Goal: Transaction & Acquisition: Purchase product/service

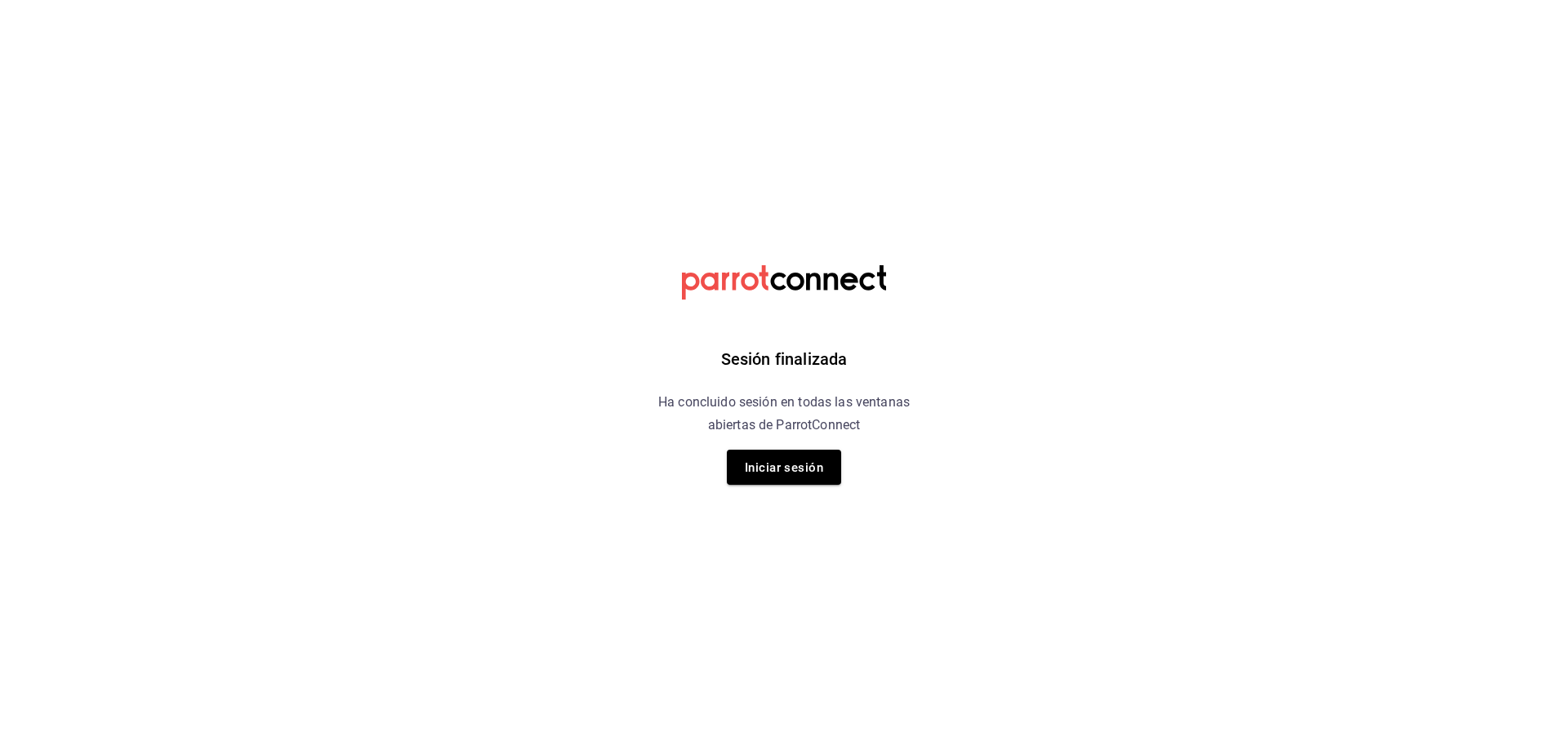
click at [769, 446] on div "Sesión finalizada Ha concluido sesión en todas las ventanas abiertas de ParrotC…" at bounding box center [784, 375] width 412 height 750
click at [776, 457] on font "Iniciar sesión" at bounding box center [784, 467] width 79 height 22
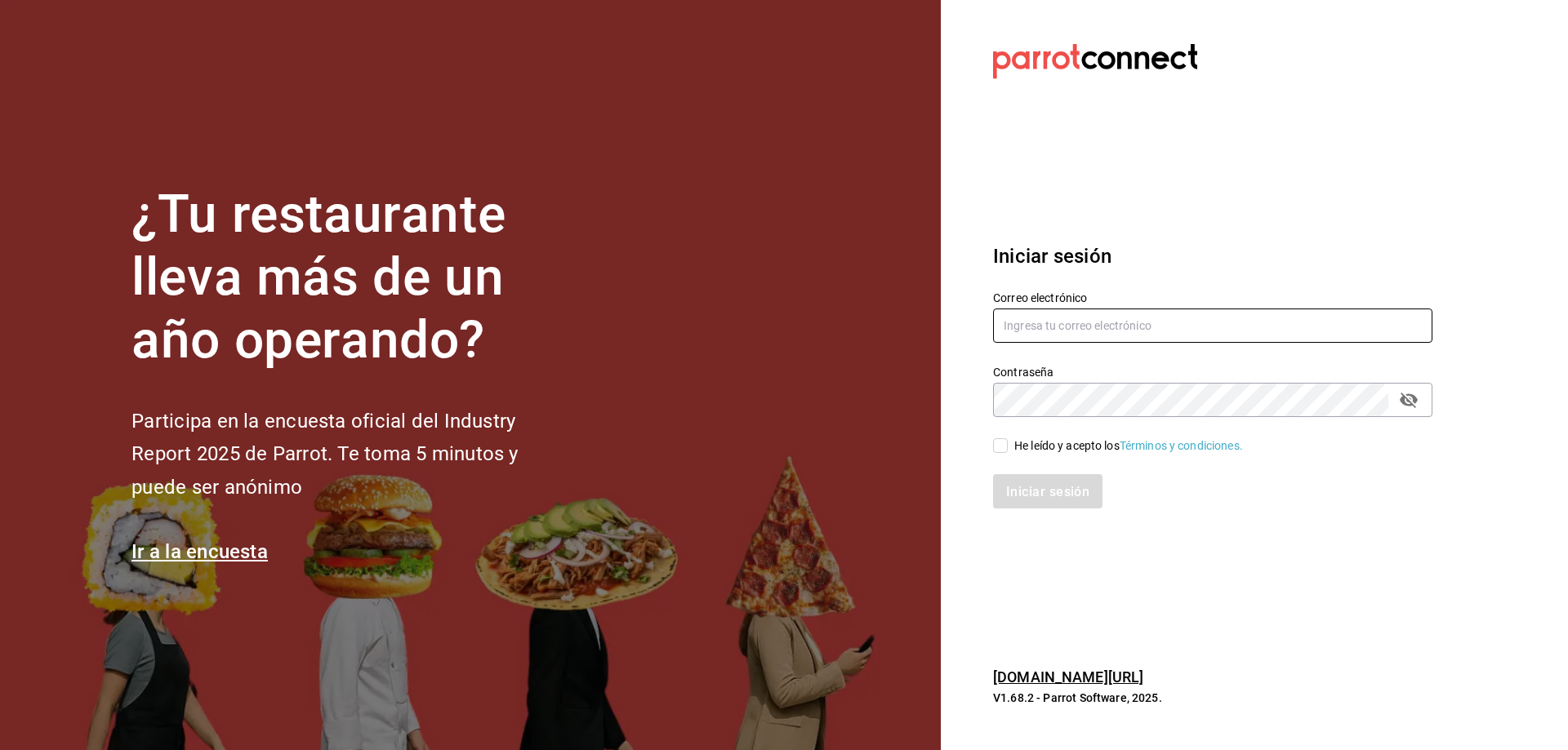
type input "oscar_ahuilar.93@hotmail.com"
click at [1057, 352] on div "Contraseña Contraseña" at bounding box center [1203, 381] width 459 height 72
click at [1007, 449] on input "He leído y acepto los Términos y condiciones." at bounding box center [1000, 446] width 15 height 15
checkbox input "true"
click at [1045, 506] on button "Iniciar sesión" at bounding box center [1048, 491] width 111 height 34
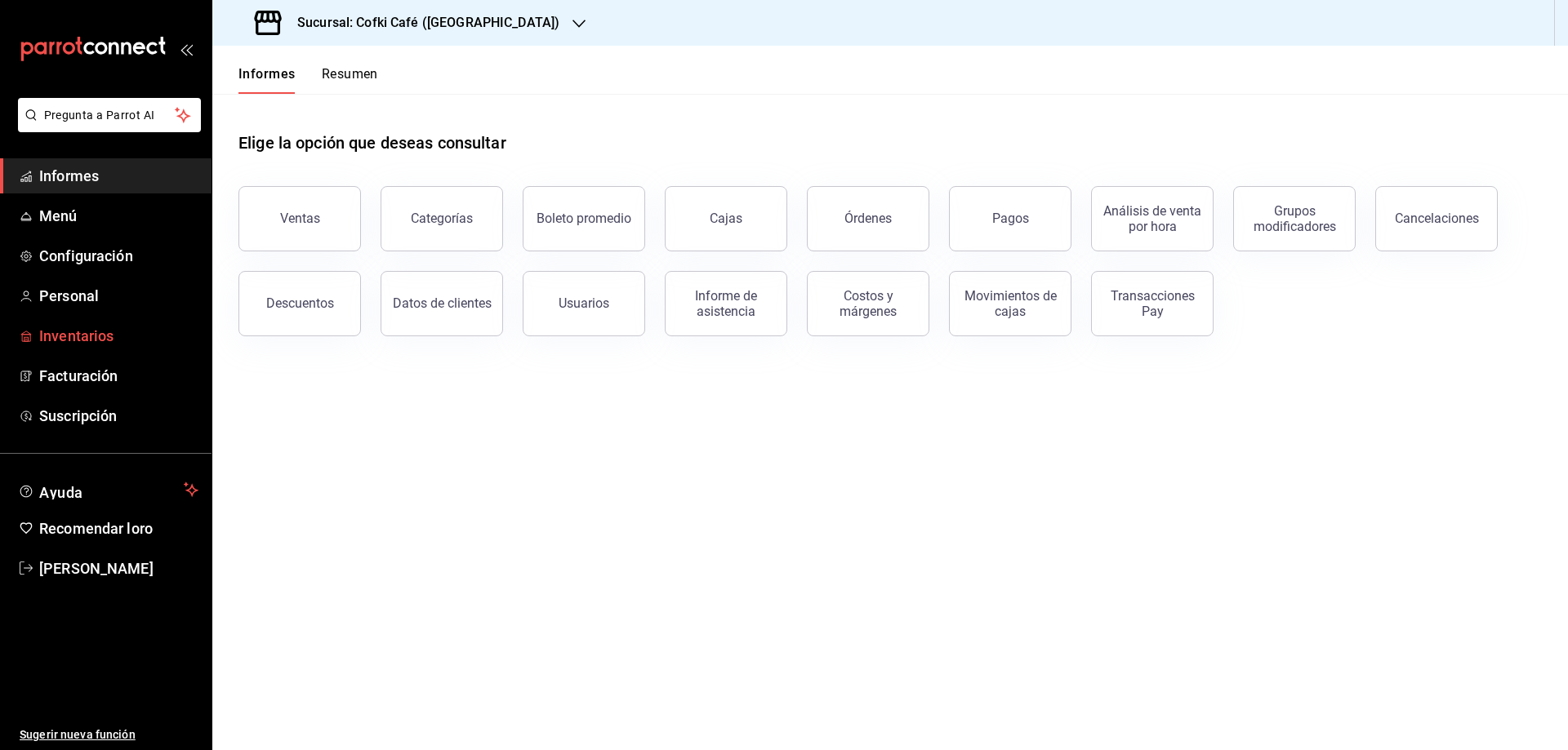
click at [87, 332] on font "Inventarios" at bounding box center [76, 336] width 74 height 18
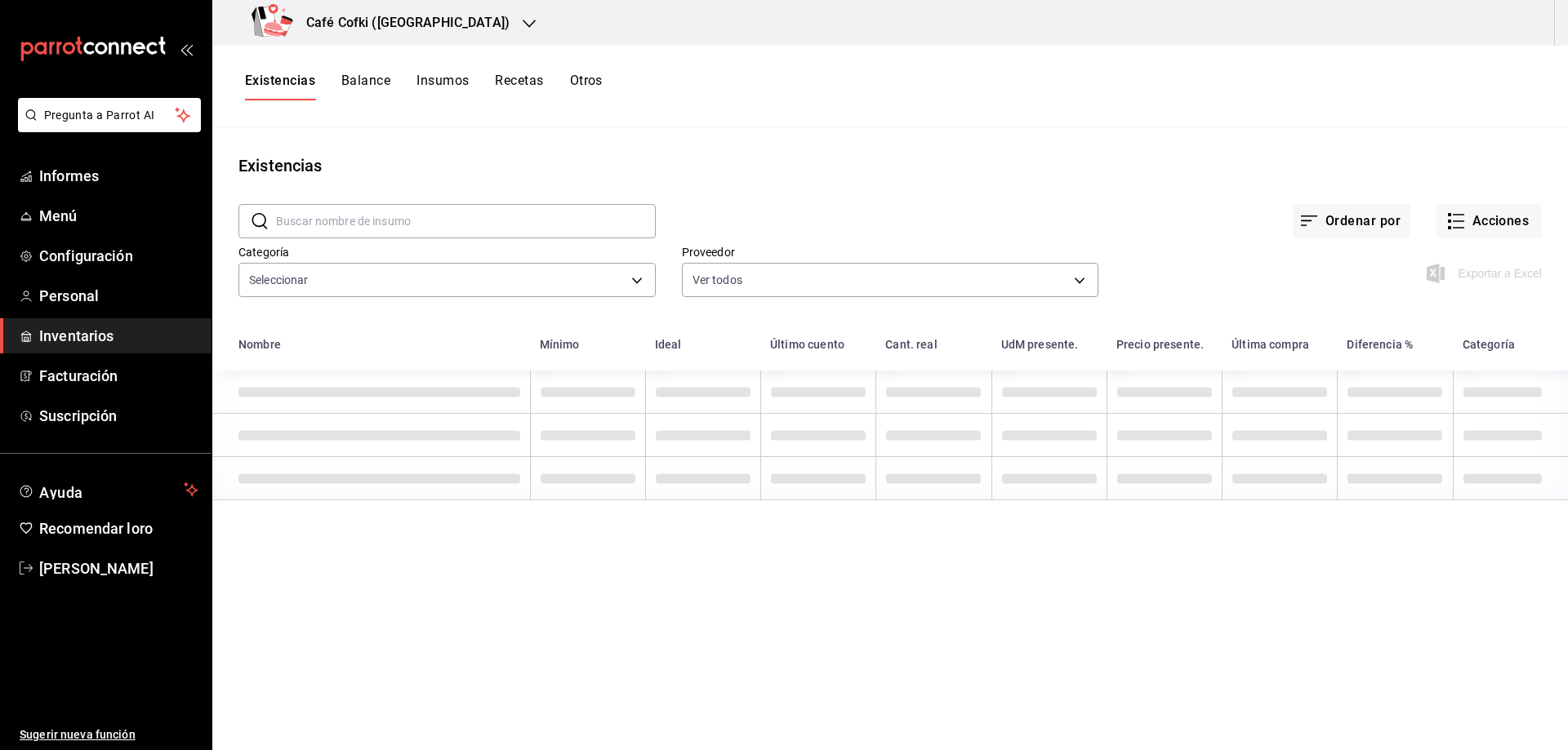
click at [479, 205] on input "text" at bounding box center [466, 221] width 380 height 33
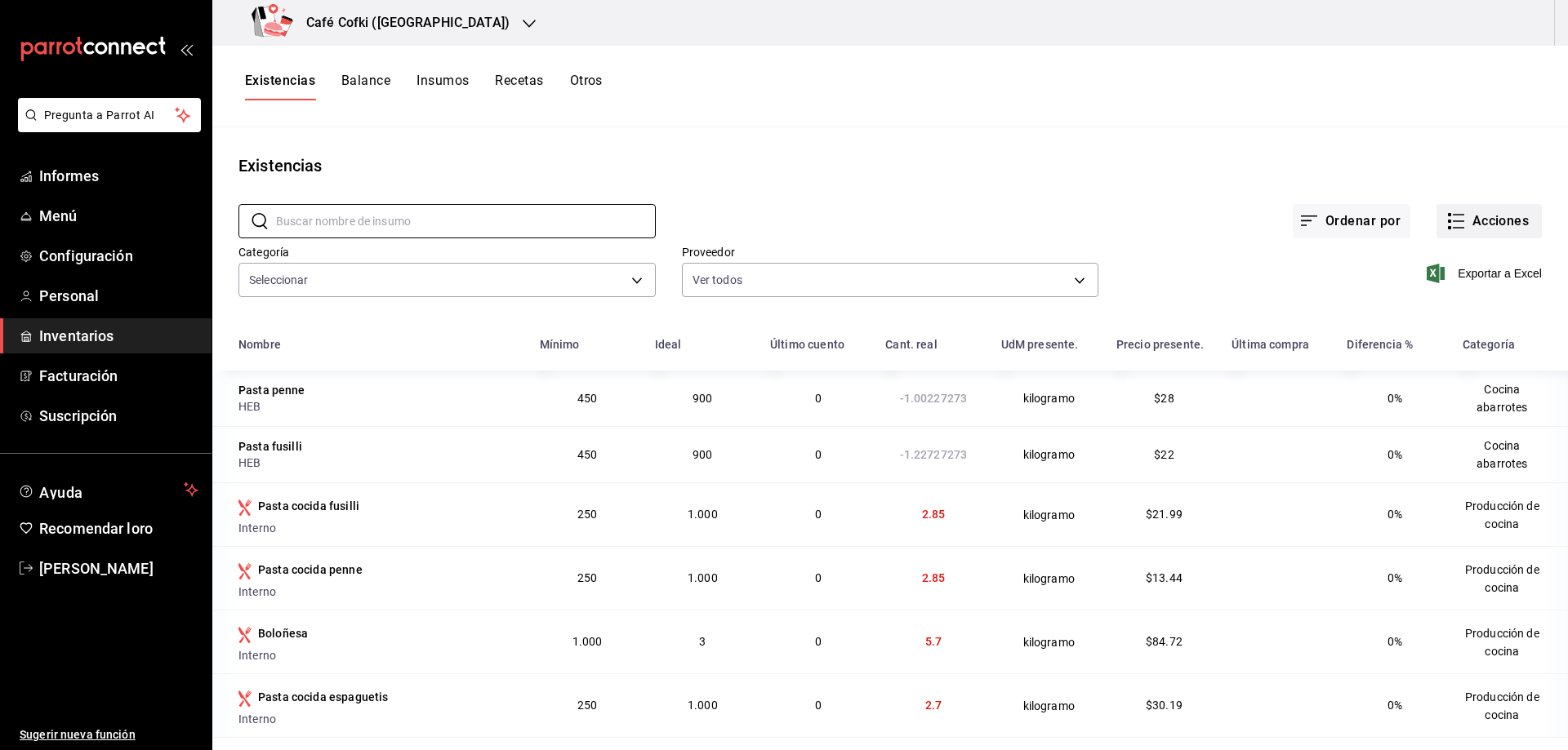
click at [1456, 237] on button "Acciones" at bounding box center [1489, 221] width 105 height 34
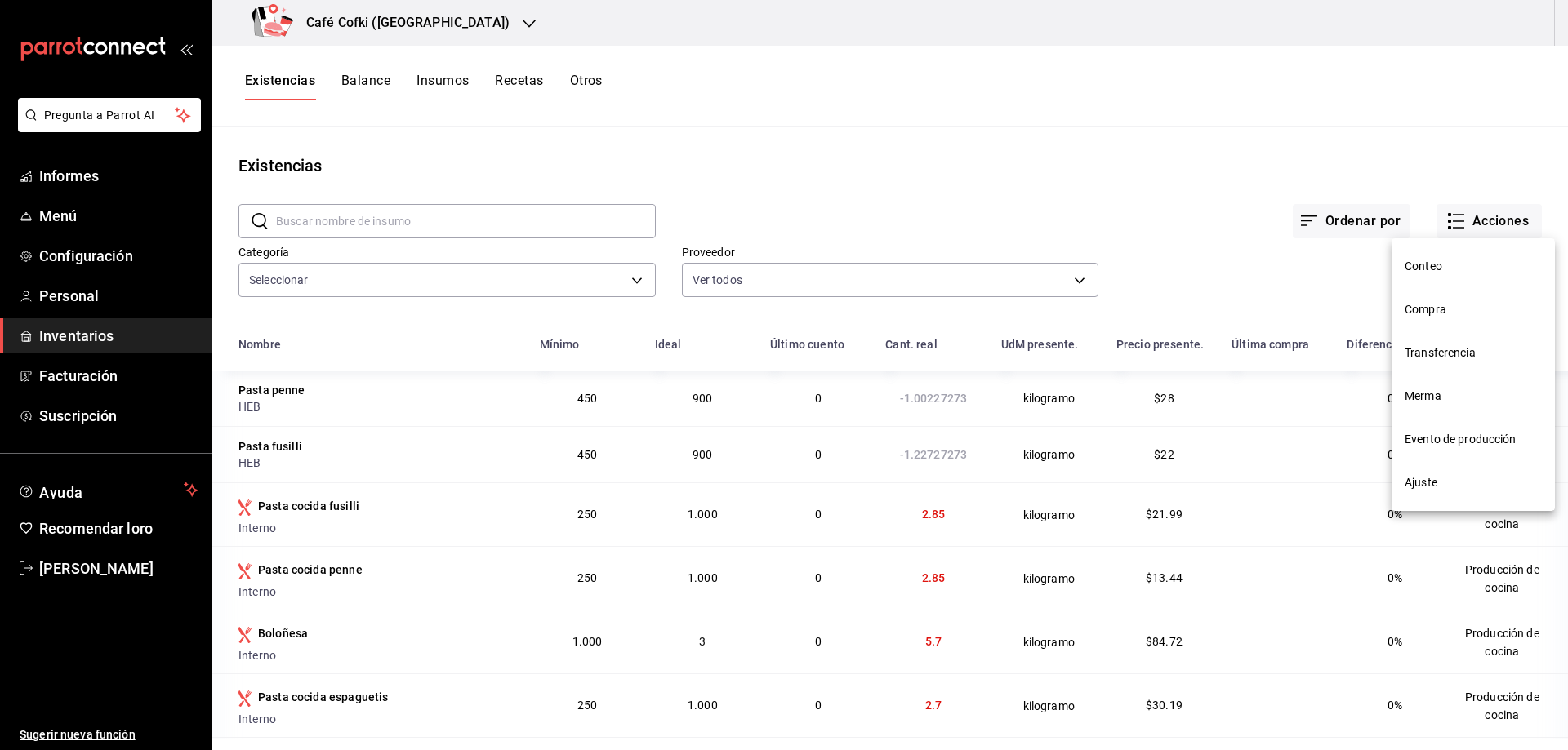
click at [1447, 226] on div at bounding box center [784, 375] width 1568 height 750
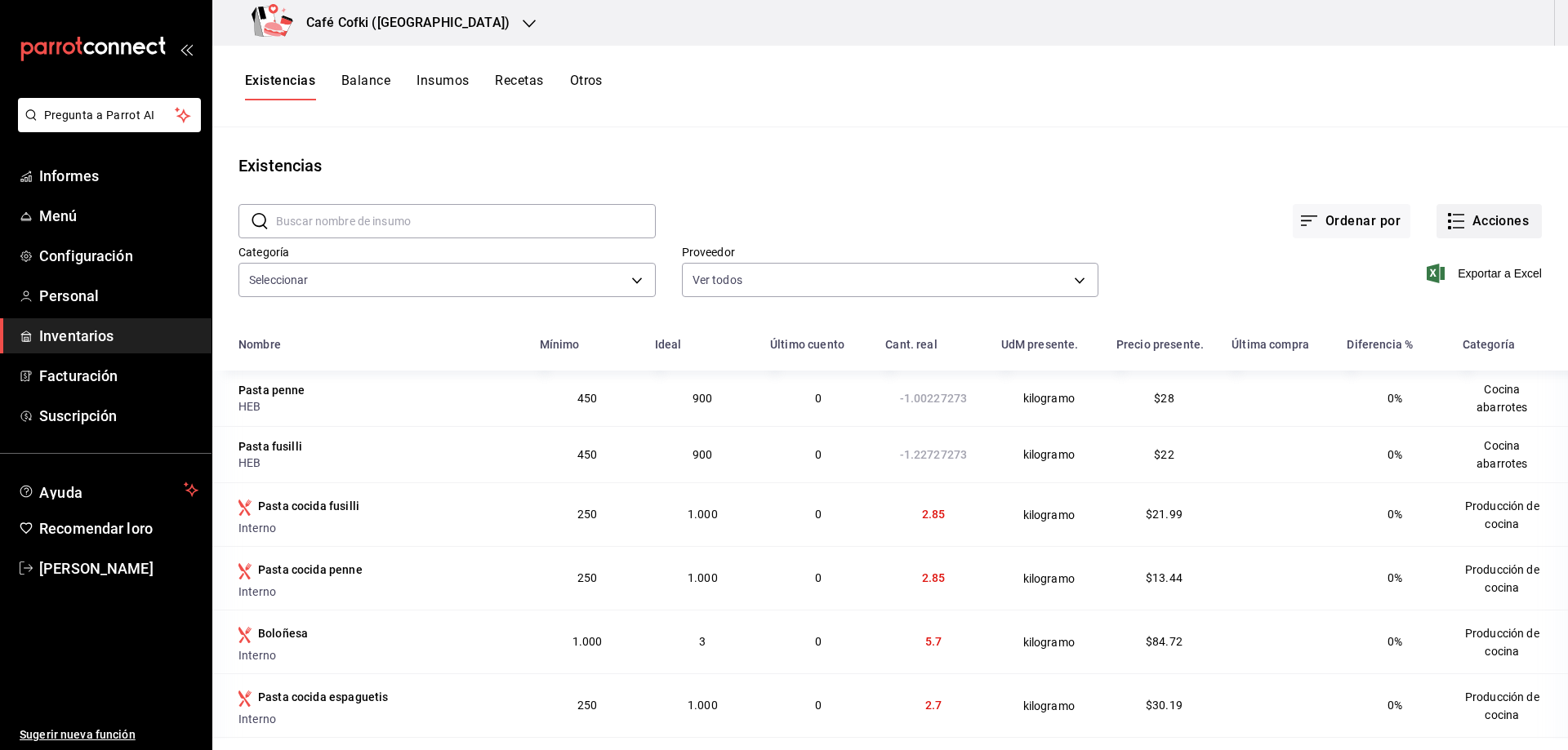
click at [1447, 221] on icon "button" at bounding box center [1455, 221] width 19 height 19
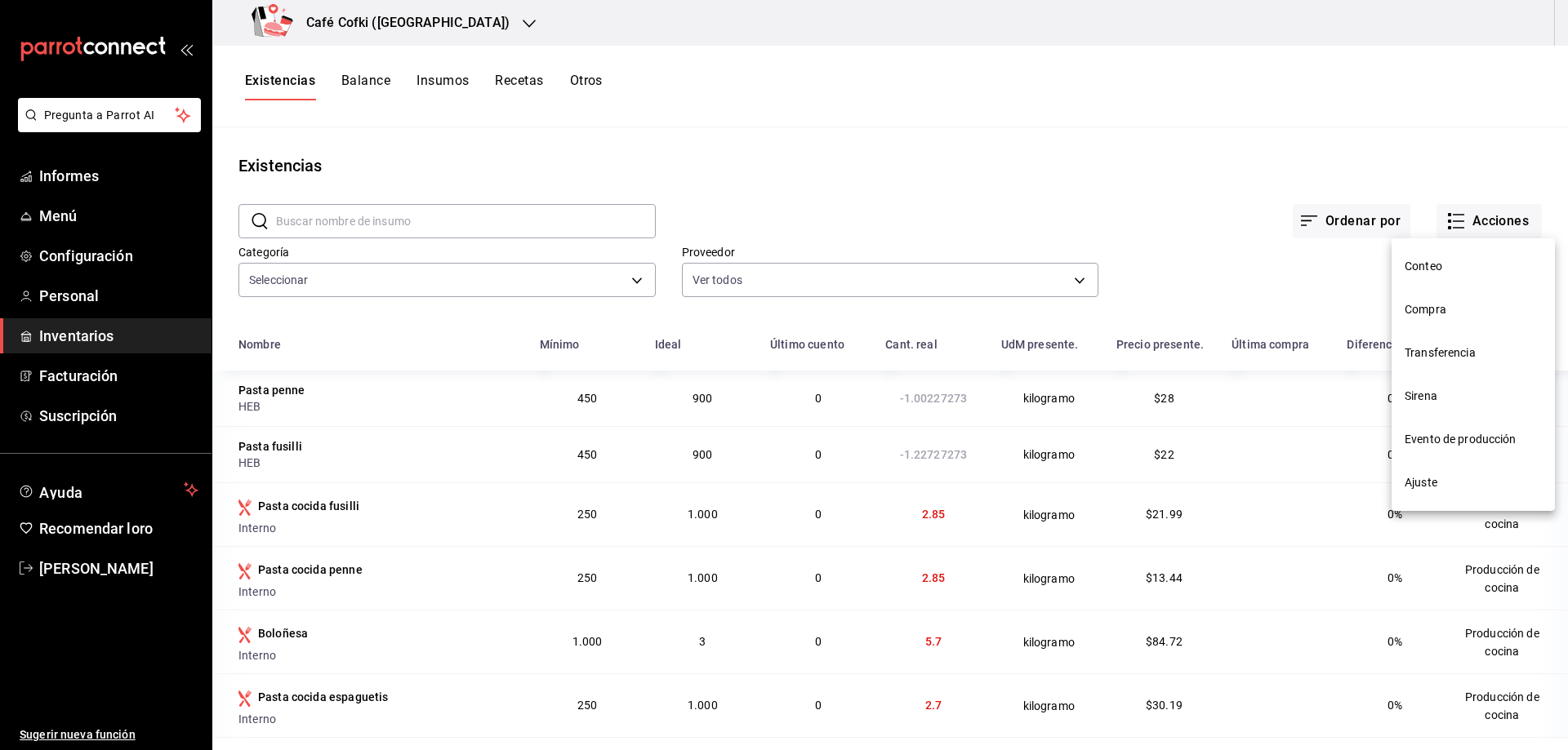
click at [1428, 307] on font "Compra" at bounding box center [1425, 309] width 42 height 13
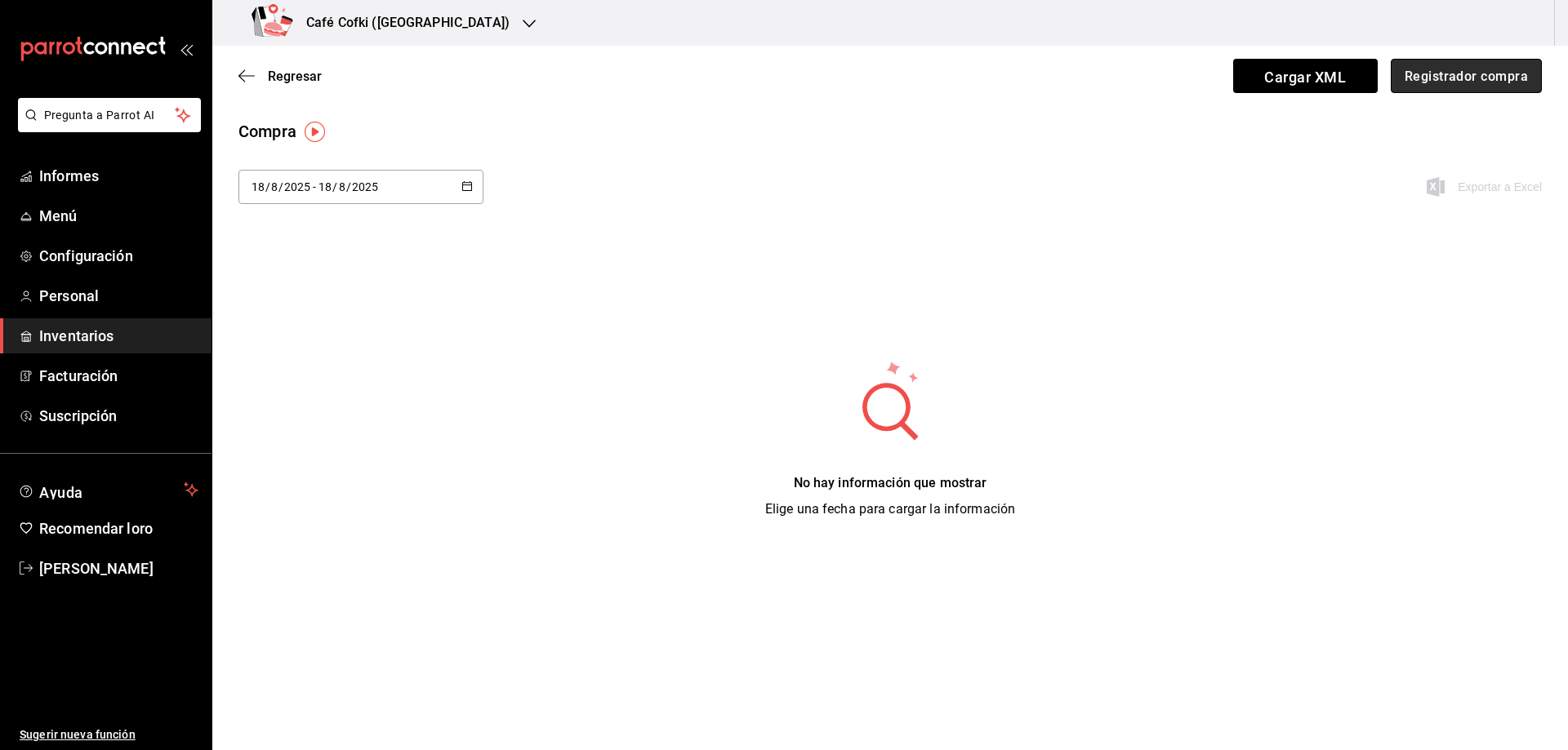
click at [1496, 71] on font "Registrador compra" at bounding box center [1465, 75] width 123 height 16
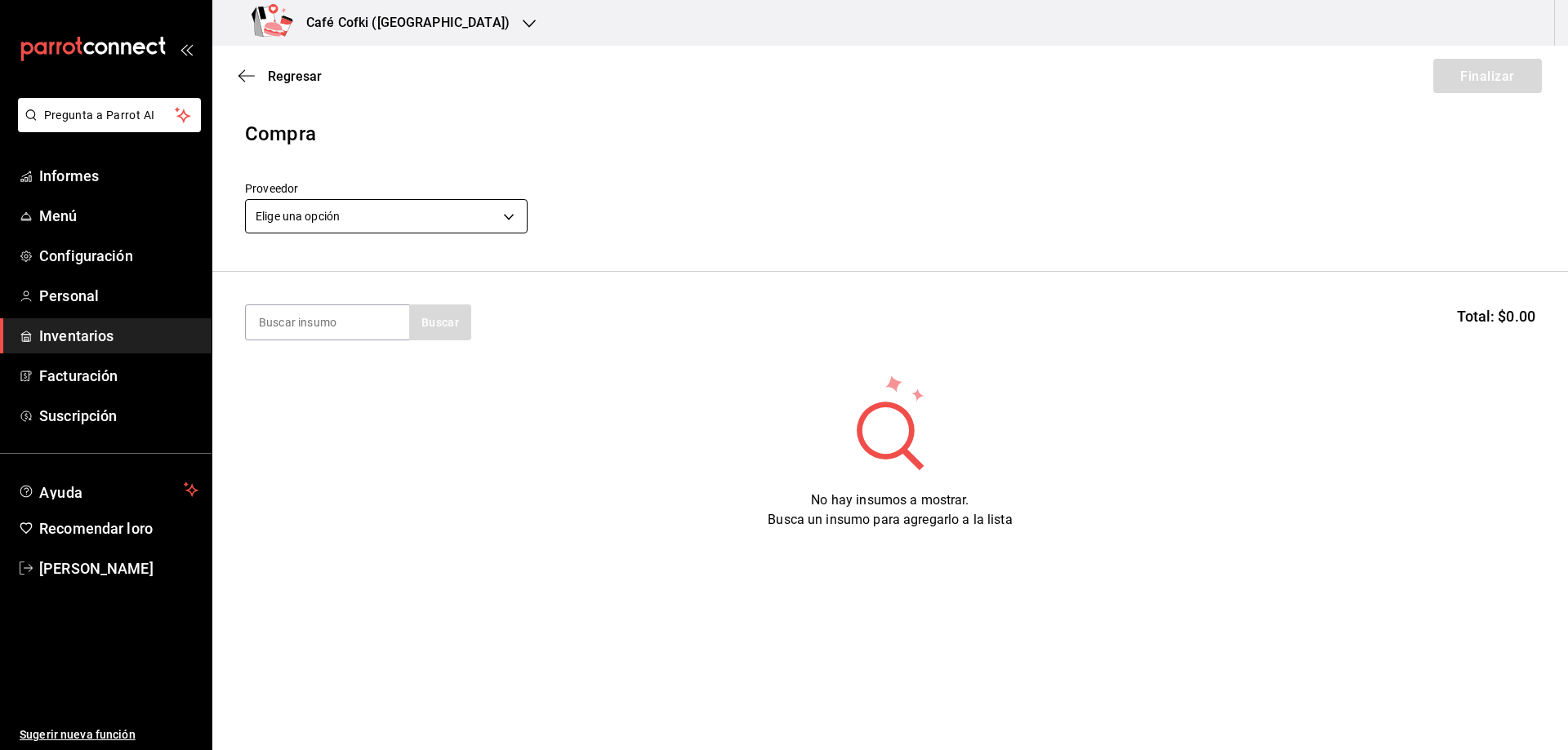
click at [439, 227] on body "Pregunta a Parrot AI Informes Menú Configuración Personal Inventarios Facturaci…" at bounding box center [784, 329] width 1568 height 658
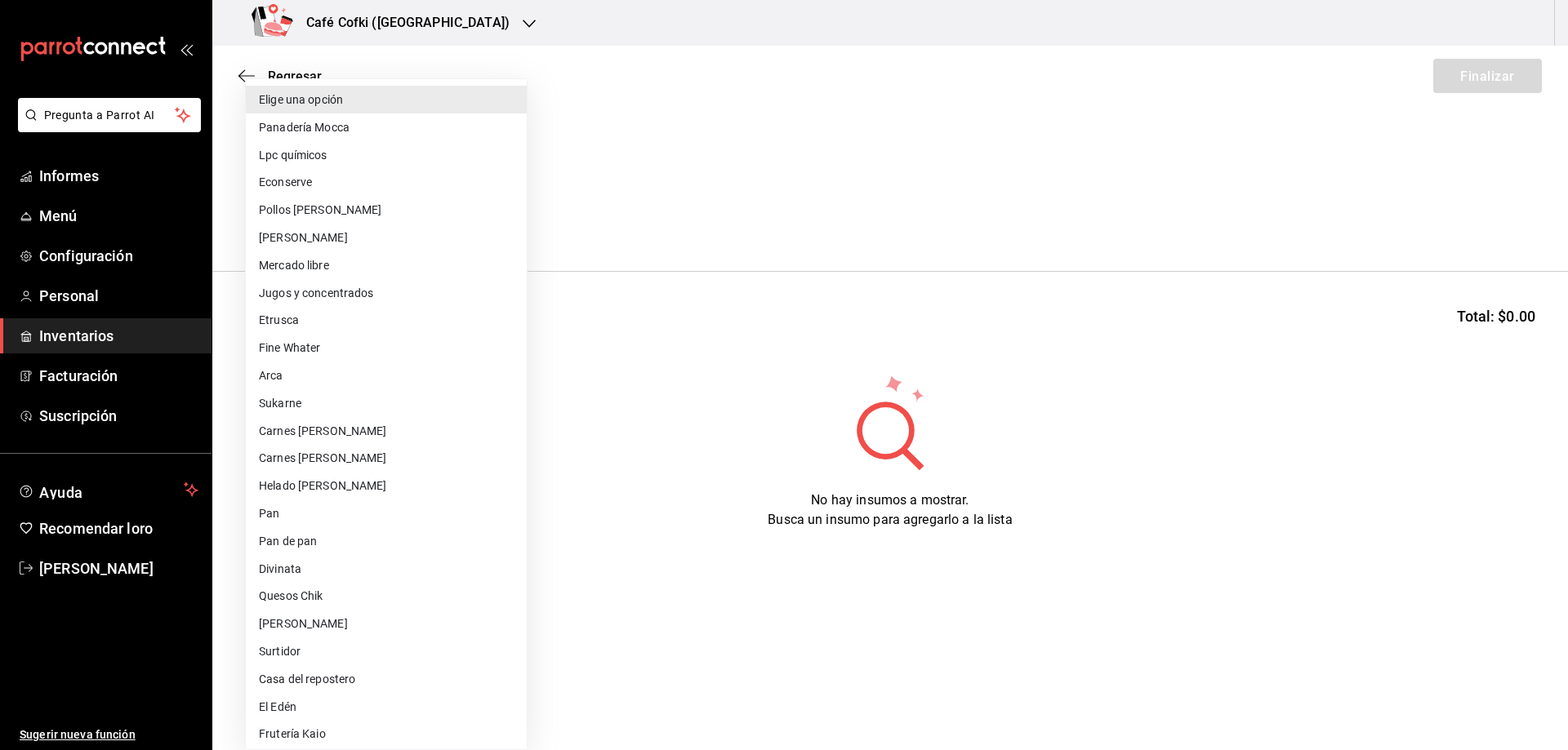
click at [301, 237] on li "[PERSON_NAME]" at bounding box center [386, 237] width 281 height 28
type input "d2021c40-9247-4f3e-9112-9c4e99f34d44"
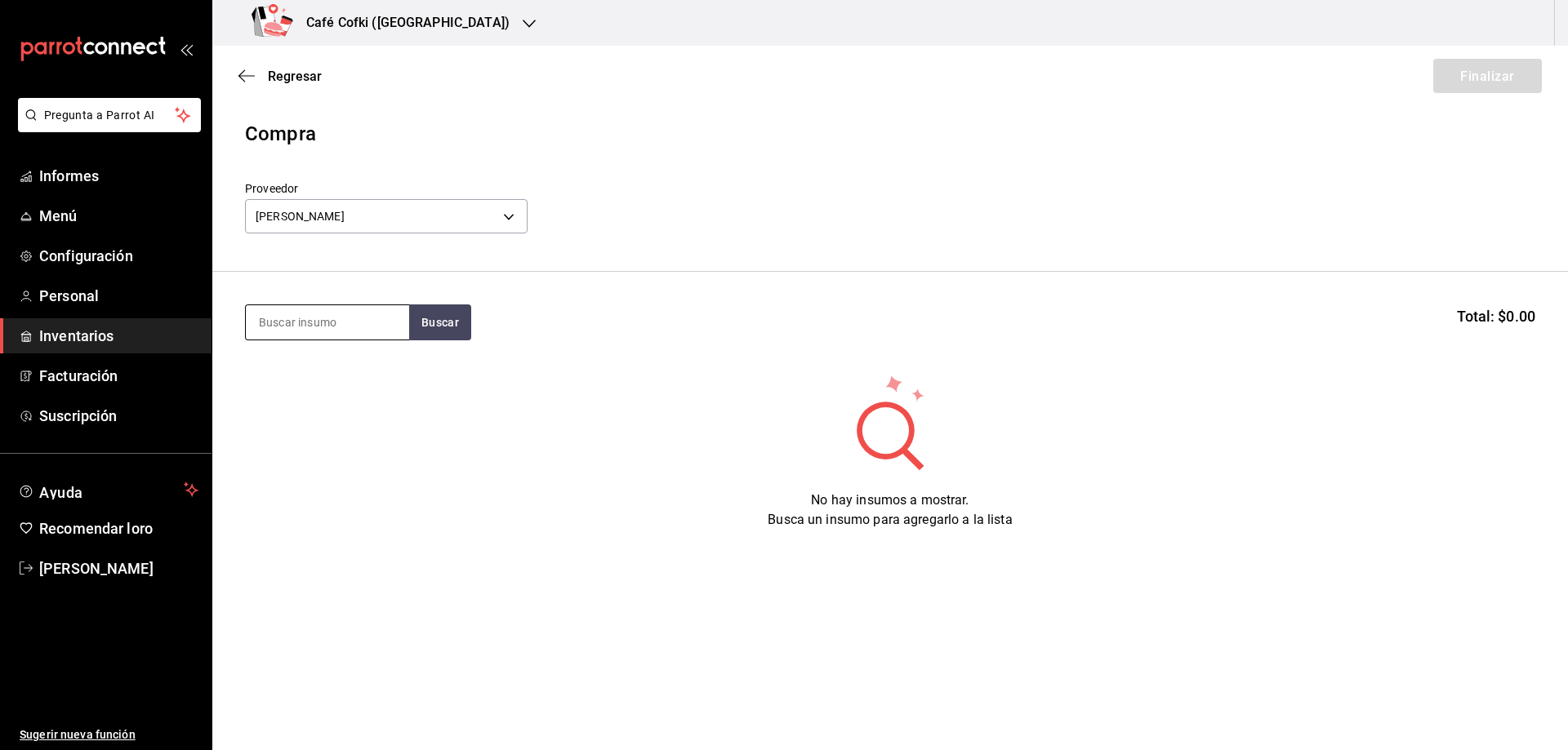
click at [311, 330] on input at bounding box center [327, 322] width 163 height 34
paste input "[URL][DOMAIN_NAME]"
type input "[URL][DOMAIN_NAME]"
drag, startPoint x: 400, startPoint y: 321, endPoint x: 126, endPoint y: 298, distance: 275.0
click at [130, 298] on div "Pregunta a Parrot AI Informes Menú Configuración Personal Inventarios Facturaci…" at bounding box center [784, 329] width 1568 height 658
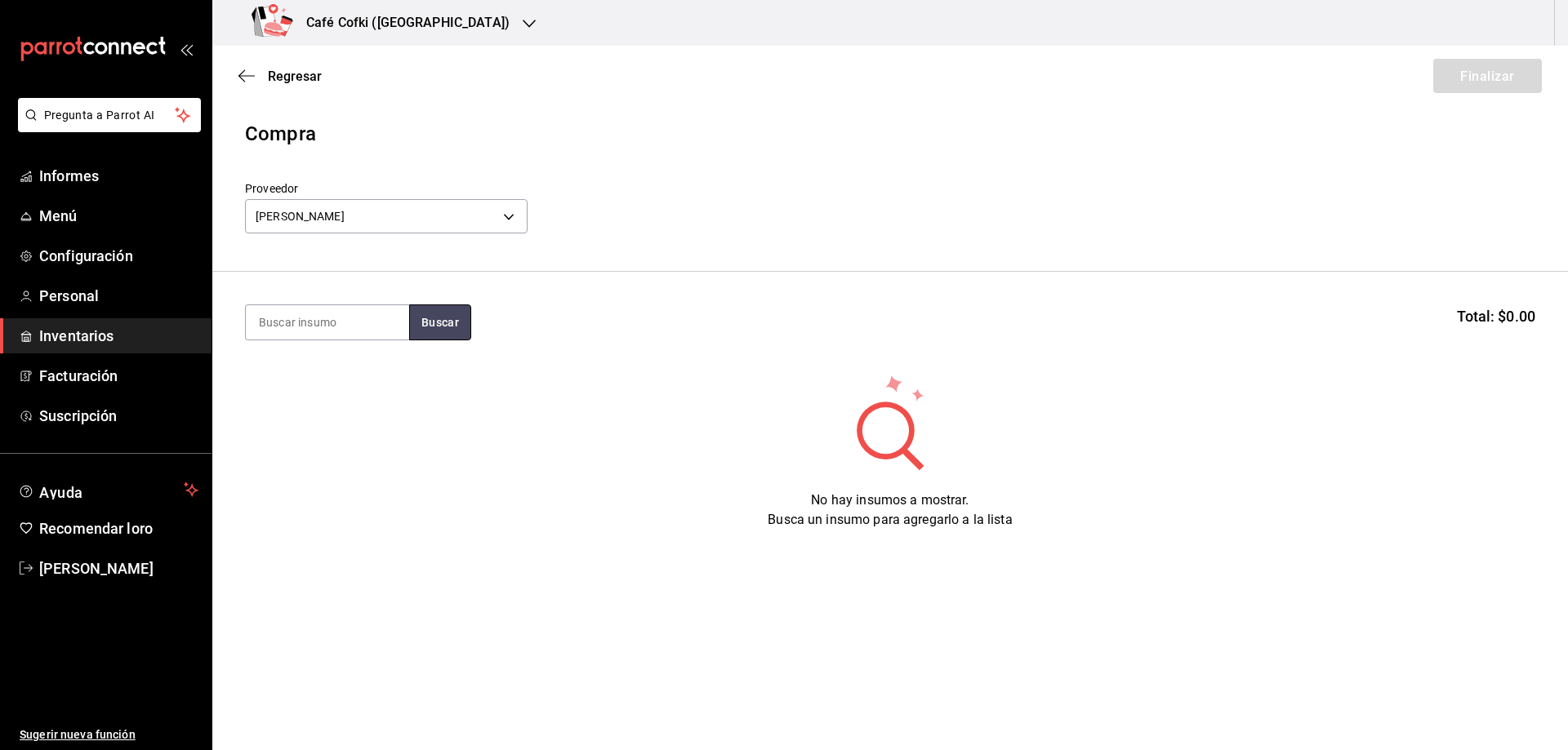
click at [437, 330] on font "Buscar" at bounding box center [440, 322] width 38 height 18
